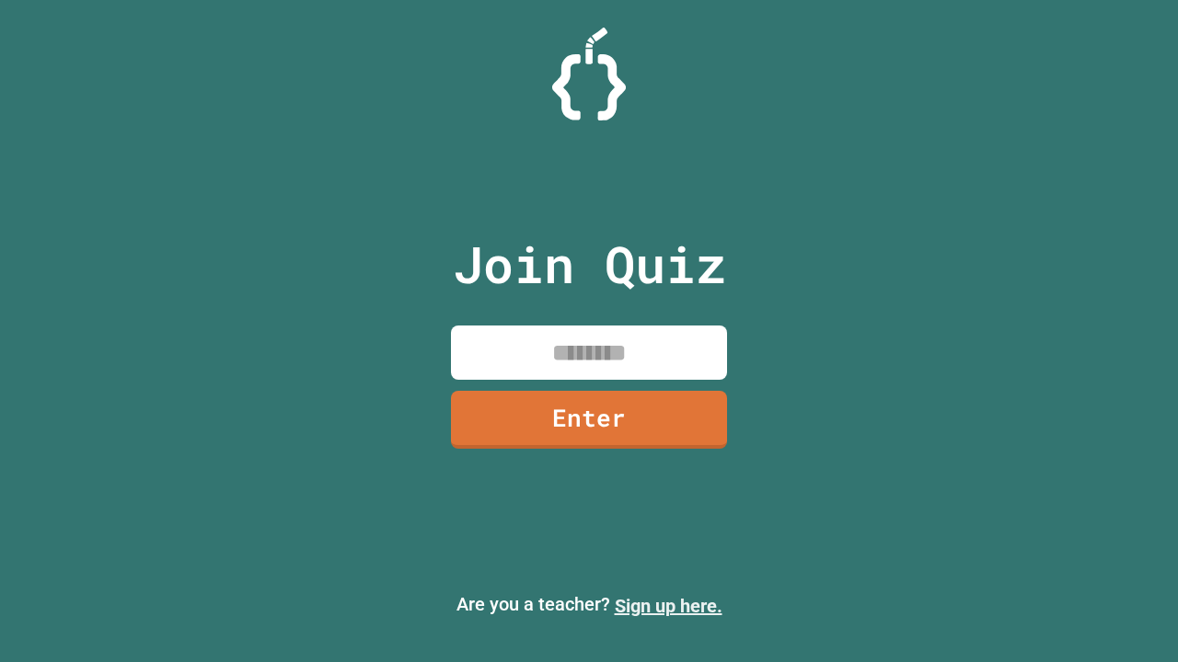
click at [668, 606] on link "Sign up here." at bounding box center [669, 606] width 108 height 22
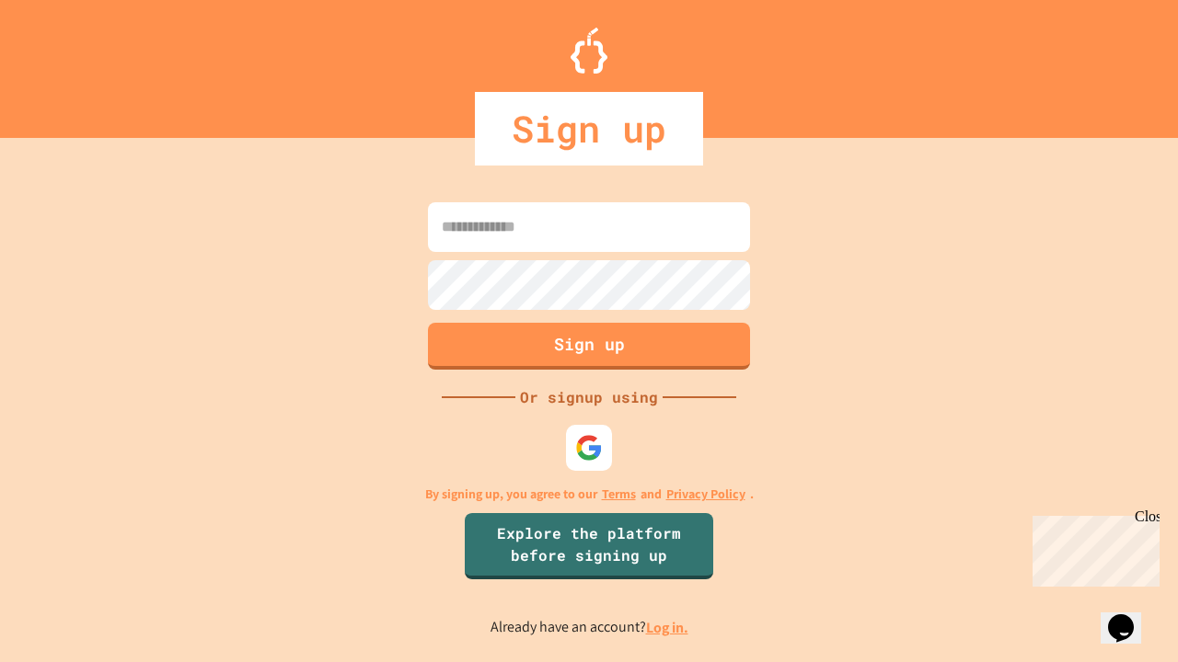
click at [668, 628] on link "Log in." at bounding box center [667, 627] width 42 height 19
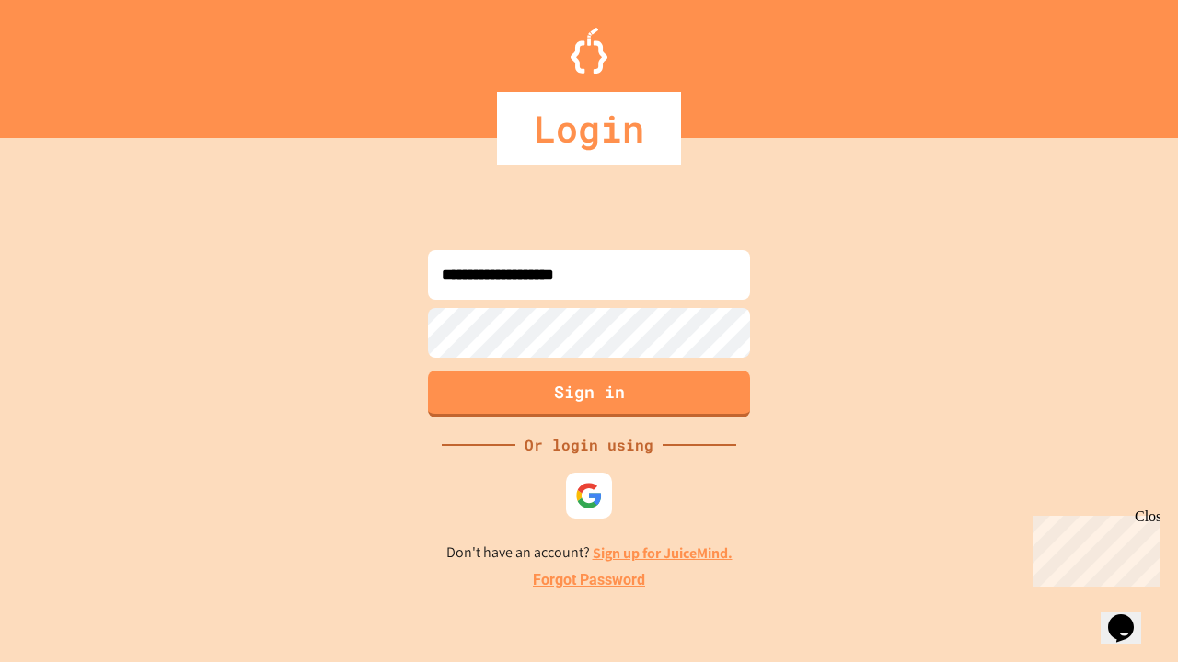
type input "**********"
